Goal: Information Seeking & Learning: Find specific fact

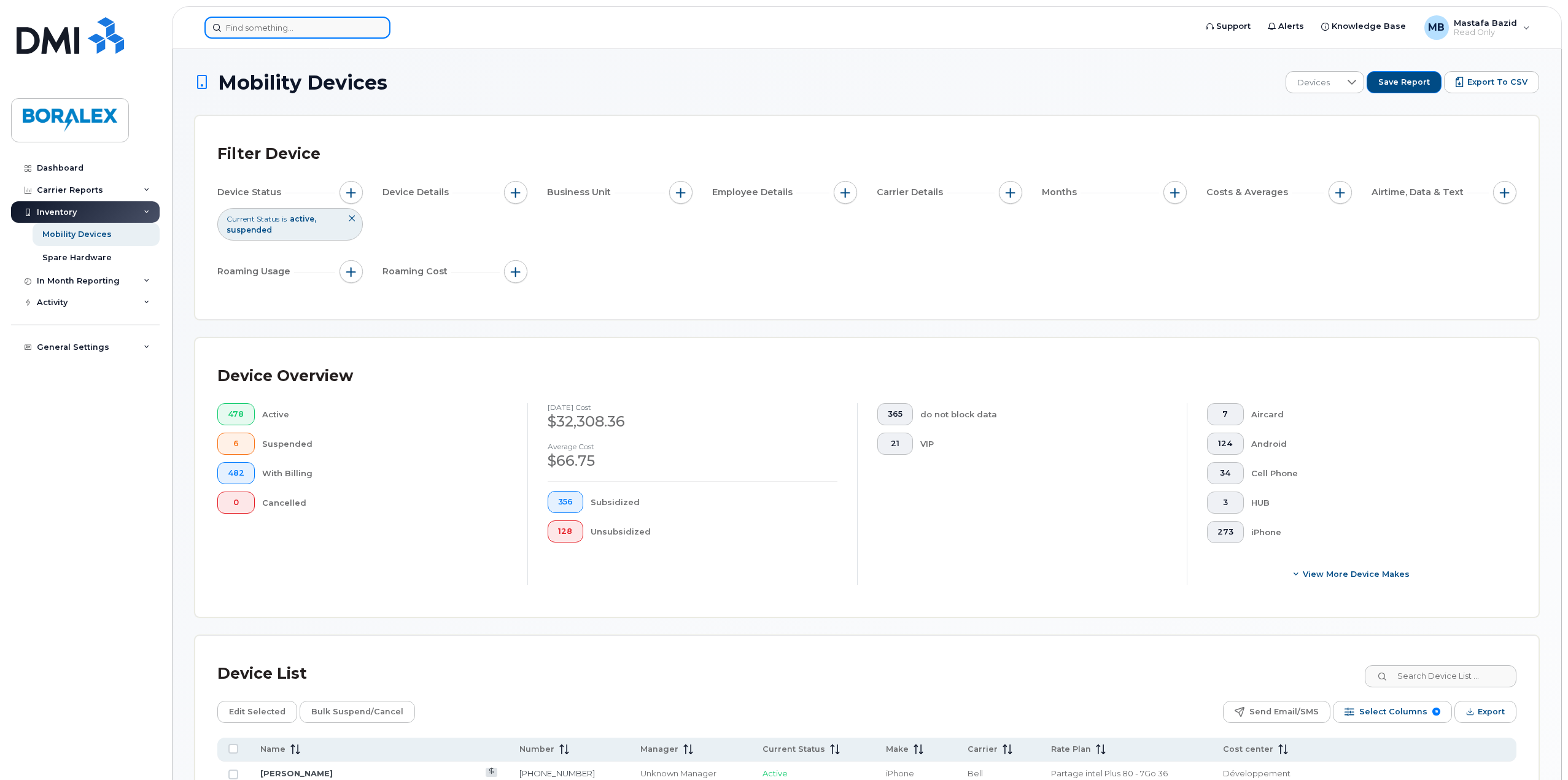
click at [296, 31] on input at bounding box center [298, 27] width 186 height 22
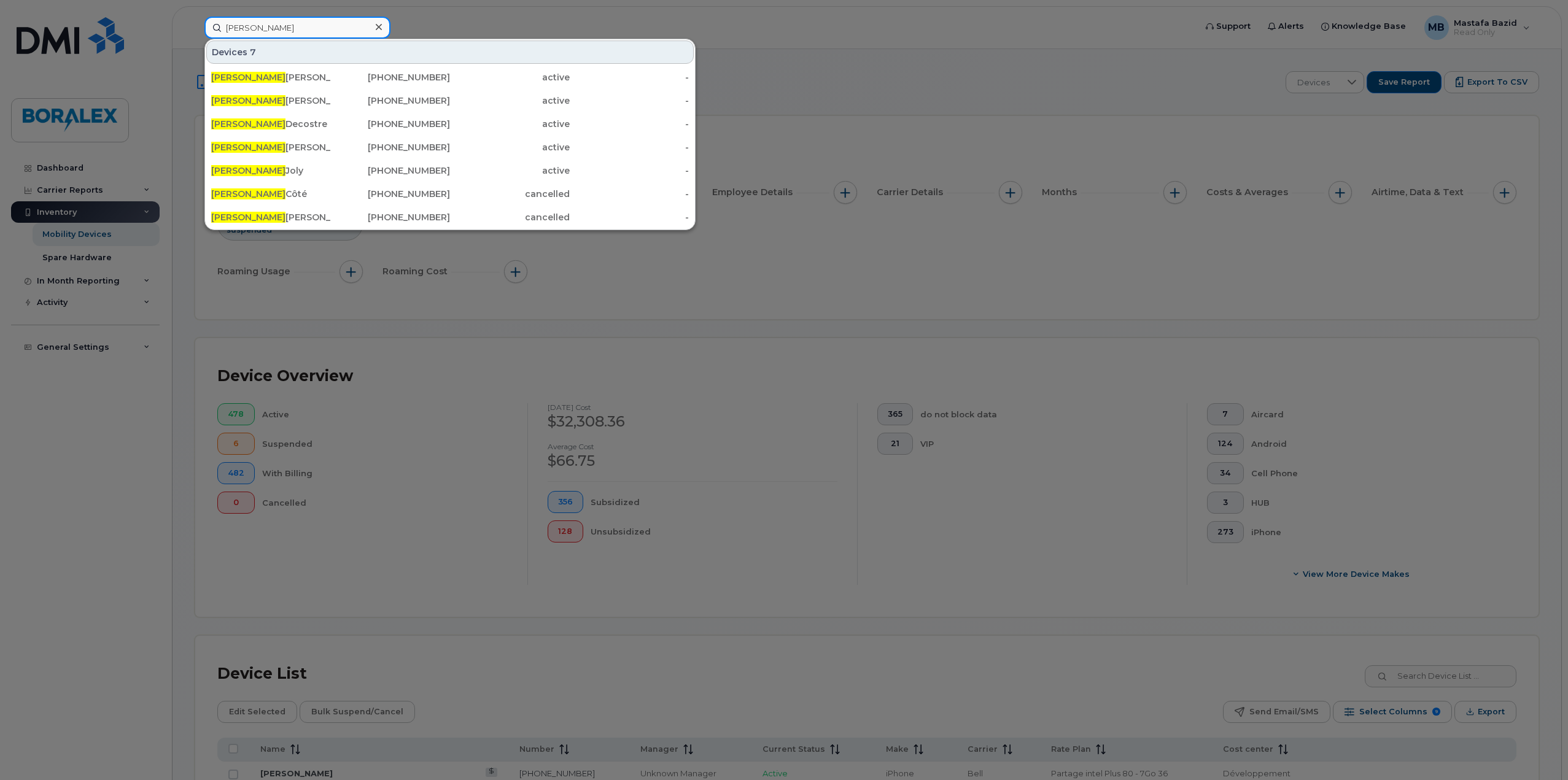
drag, startPoint x: 271, startPoint y: 32, endPoint x: 191, endPoint y: 27, distance: 80.2
click at [194, 27] on div "patrick Devices 7 Patrick Lemaire 438-355-1981 active - Patrick Julien 418-563-…" at bounding box center [696, 27] width 1003 height 22
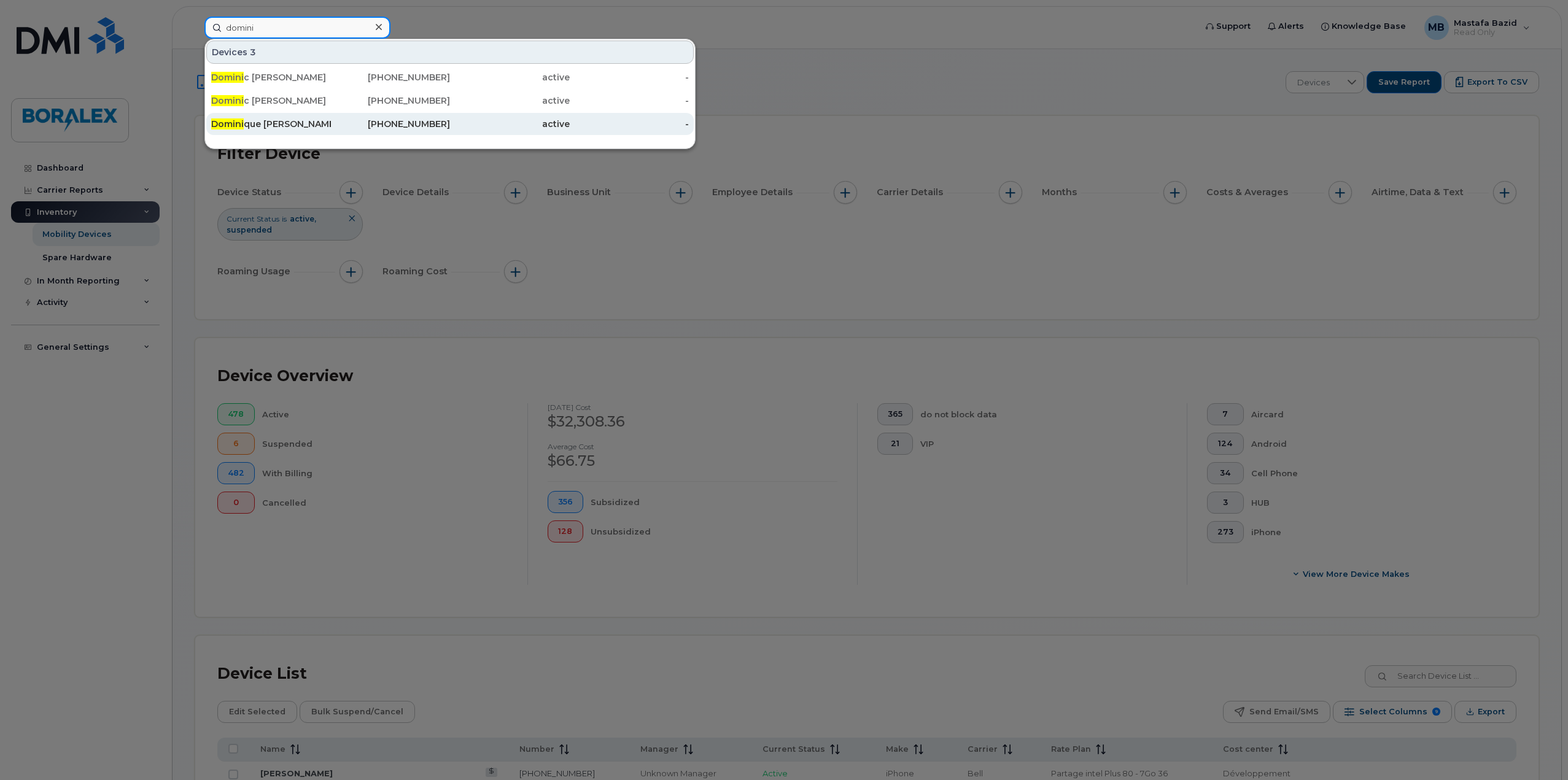
type input "domini"
click at [253, 122] on div "Domini que Hamelin" at bounding box center [271, 124] width 120 height 12
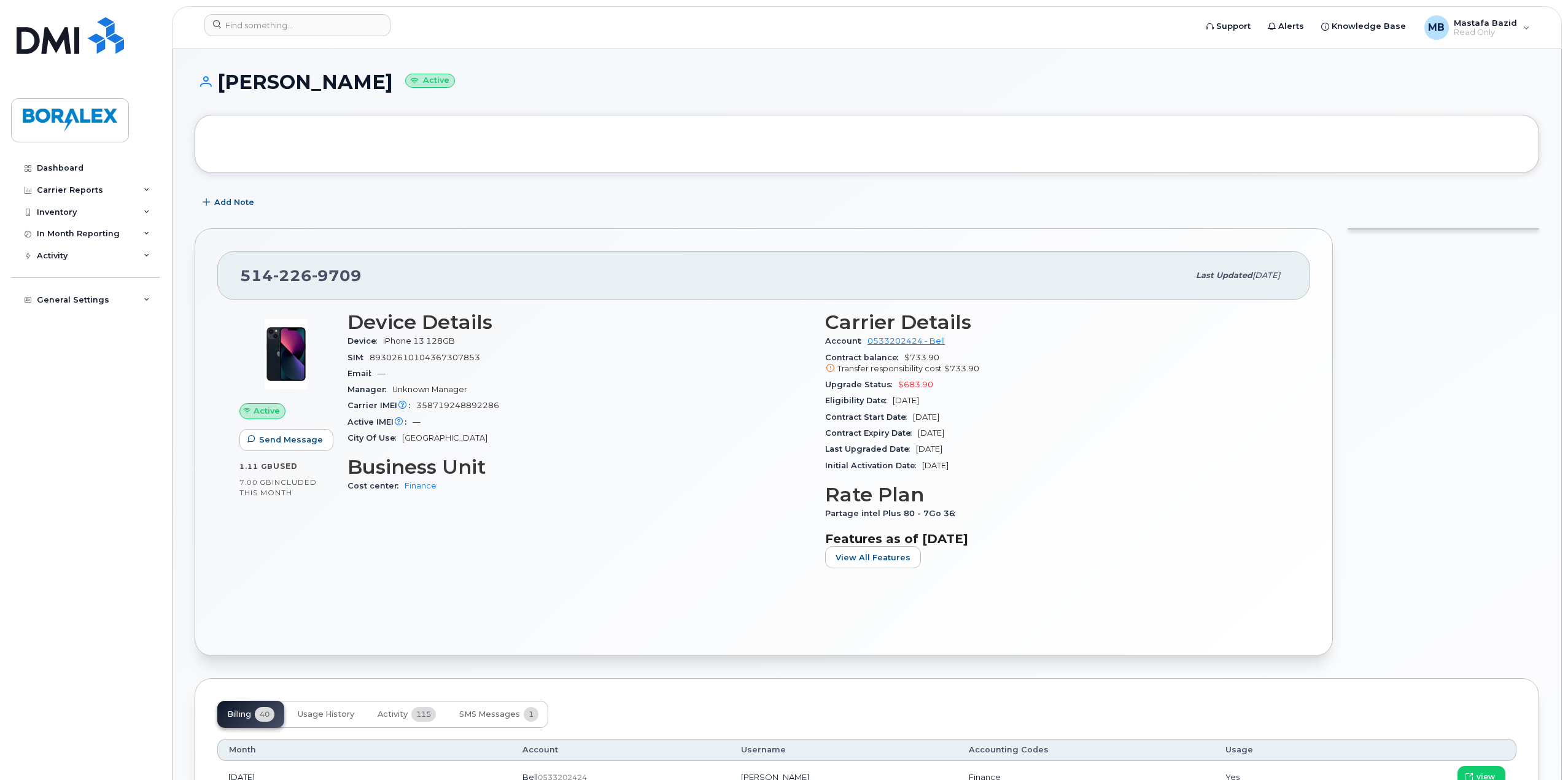
click at [830, 505] on h3 "Rate Plan" at bounding box center [1056, 494] width 463 height 22
click at [860, 562] on span "View All Features" at bounding box center [874, 557] width 75 height 11
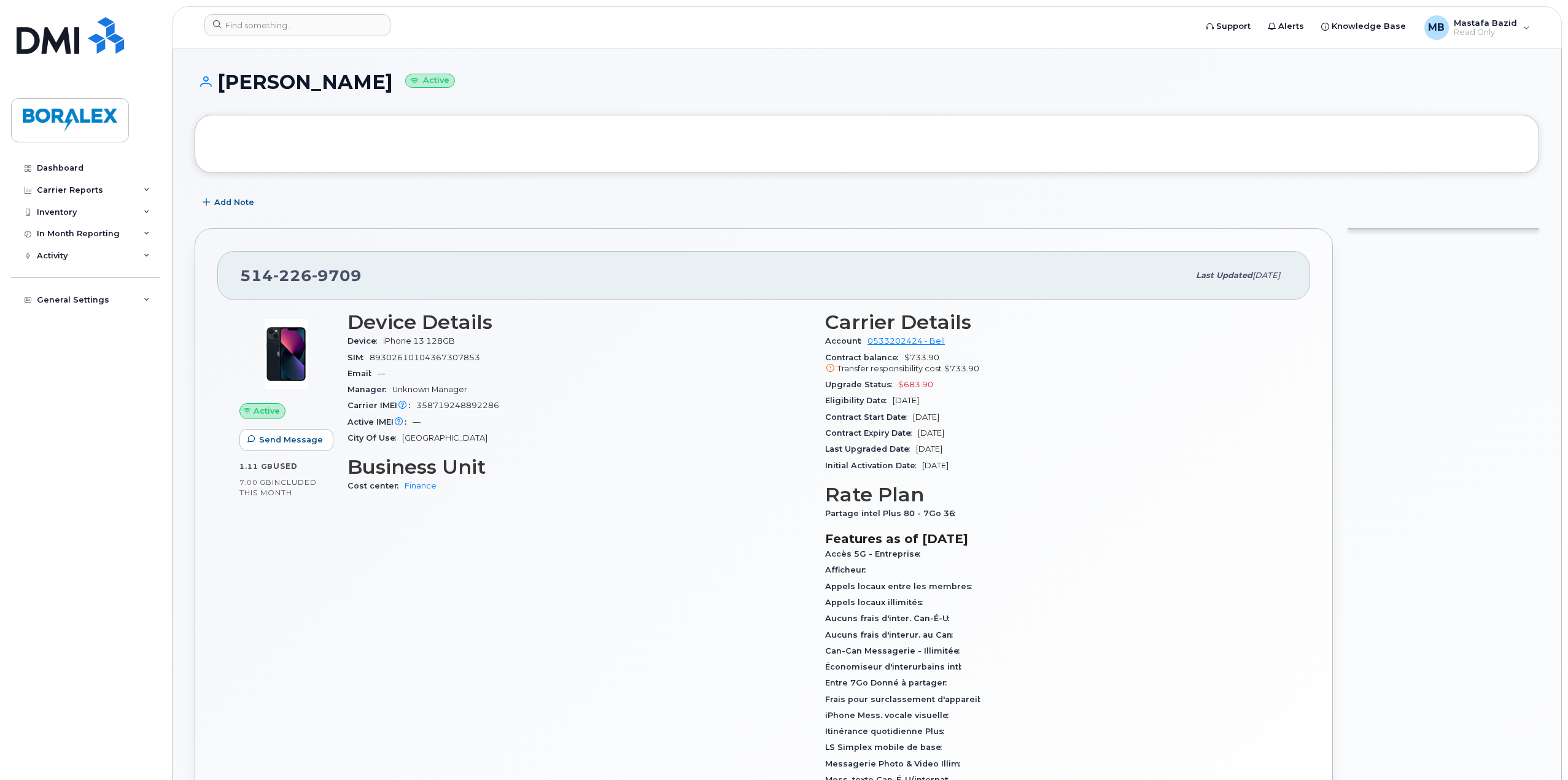
scroll to position [123, 0]
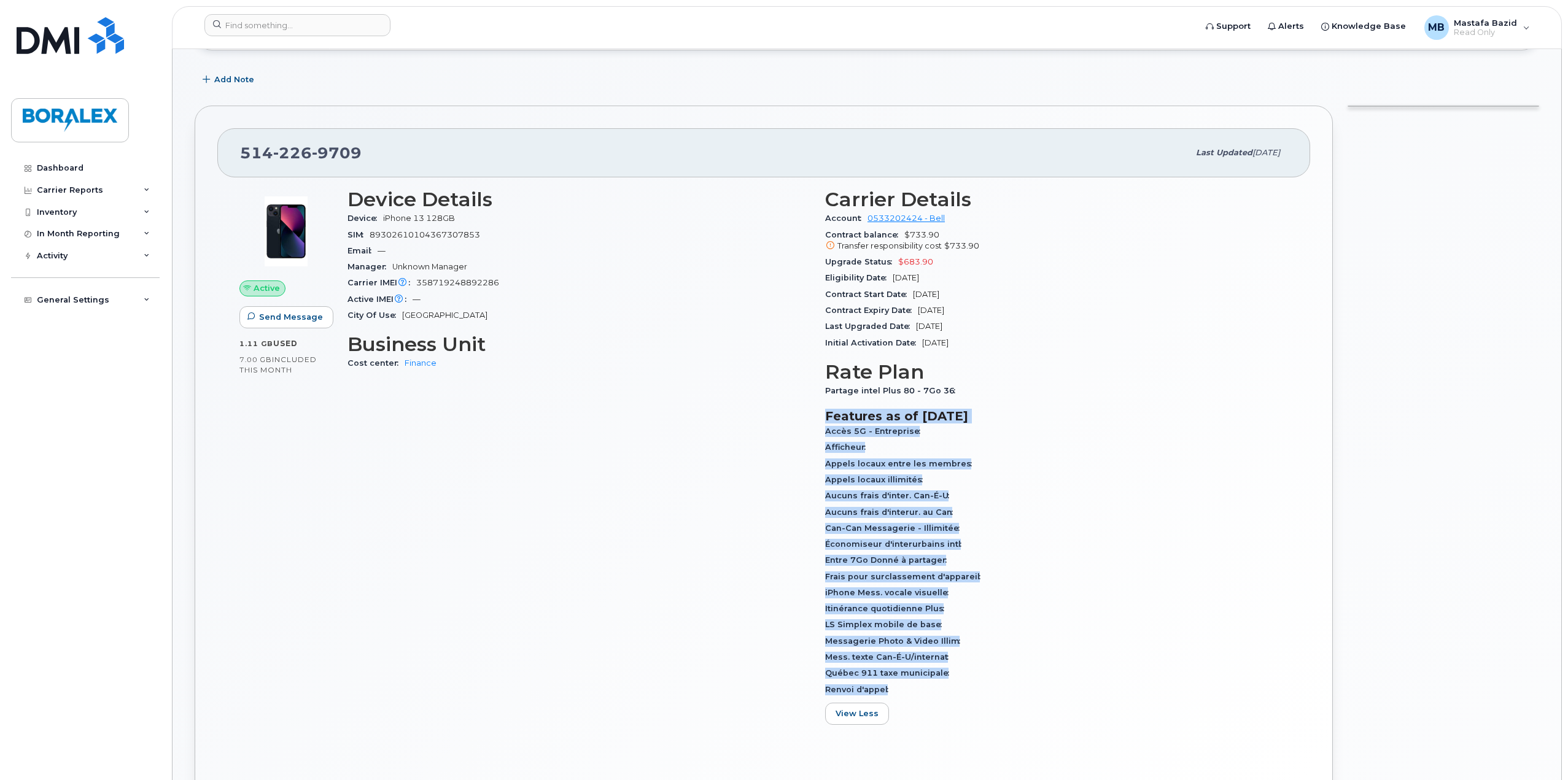
drag, startPoint x: 904, startPoint y: 691, endPoint x: 821, endPoint y: 416, distance: 287.3
click at [821, 416] on div "Carrier Details Account 0533202424 - Bell Contract balance $733.90 Transfer res…" at bounding box center [1057, 461] width 478 height 561
copy section "Features as of [DATE] Accès 5G - Entreprise Afficheur Appels locaux entre les m…"
click at [867, 578] on span "Frais pour surclassement d'appareil" at bounding box center [905, 576] width 161 height 9
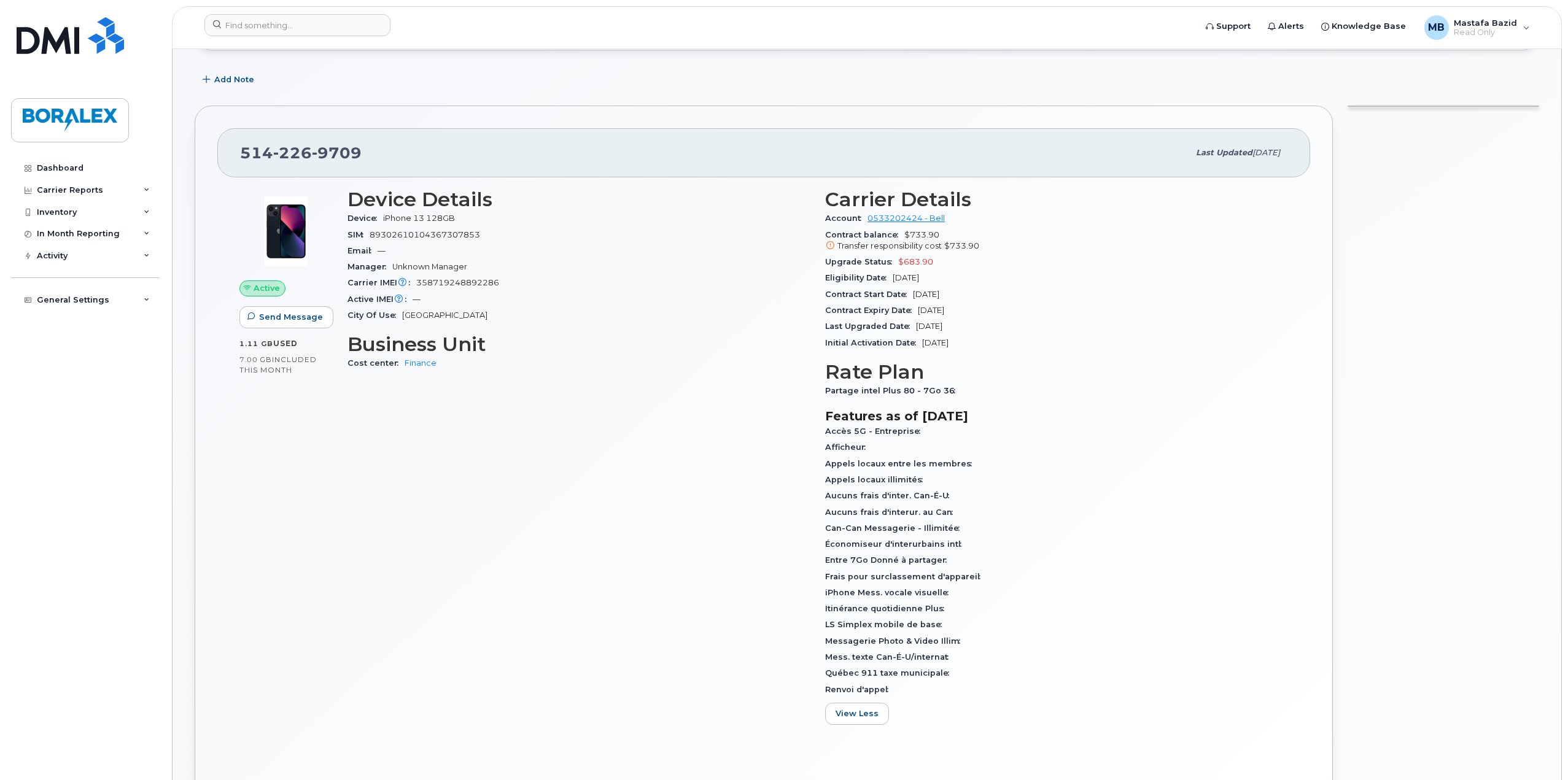
click at [278, 644] on div "Active Send Message 1.11 GB  used 7.00 GB  included this month" at bounding box center [286, 461] width 108 height 561
